Goal: Information Seeking & Learning: Learn about a topic

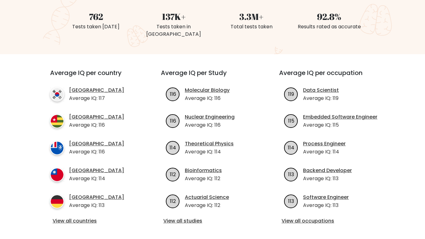
scroll to position [173, 0]
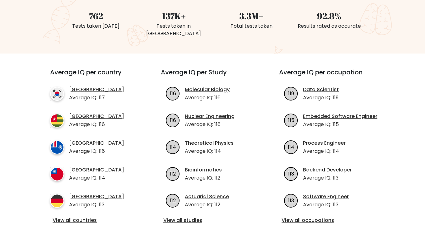
click at [89, 219] on div "Average IQ per country South Korea Average IQ: 117 Togo Average IQ: 116 French …" at bounding box center [212, 146] width 347 height 186
click at [89, 216] on link "View all countries" at bounding box center [94, 219] width 83 height 7
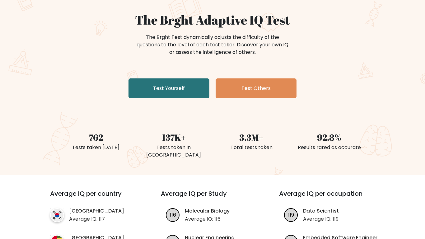
scroll to position [51, 0]
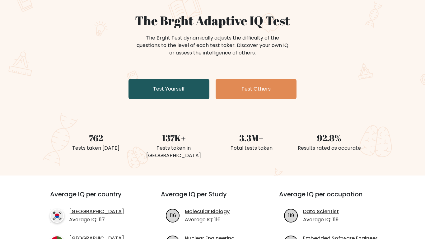
click at [169, 92] on link "Test Yourself" at bounding box center [168, 89] width 81 height 20
